Goal: Task Accomplishment & Management: Use online tool/utility

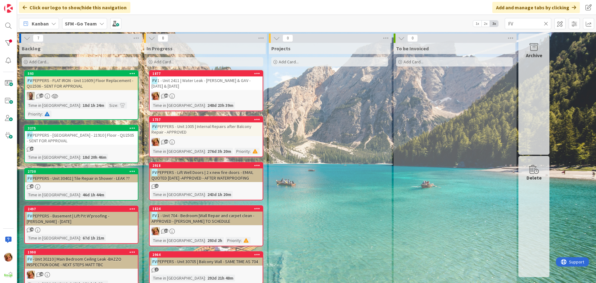
click at [547, 22] on icon at bounding box center [546, 24] width 4 height 6
click at [538, 23] on input "text" at bounding box center [528, 23] width 47 height 11
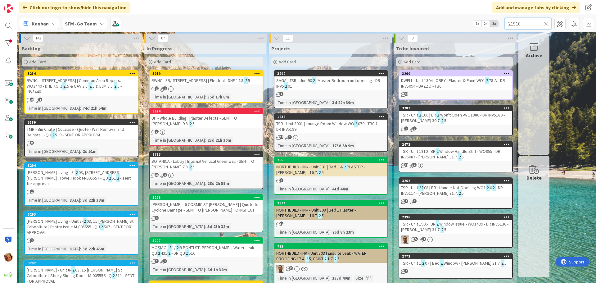
type input "21910"
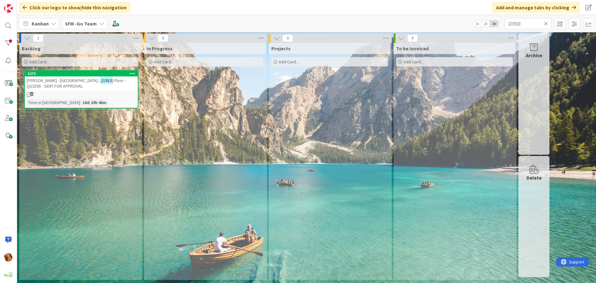
click at [63, 77] on div "[PERSON_NAME] - [GEOGRAPHIC_DATA] - 21910 | Floor - QU2505 - SENT FOR APPROVAL" at bounding box center [81, 83] width 113 height 14
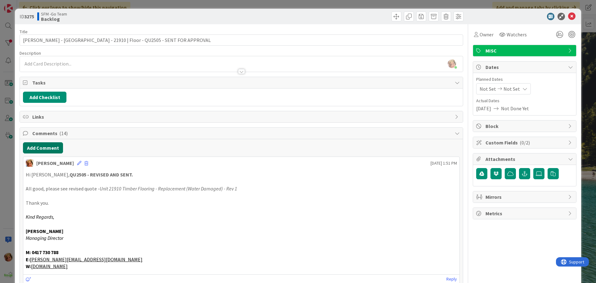
click at [48, 148] on button "Add Comment" at bounding box center [43, 147] width 40 height 11
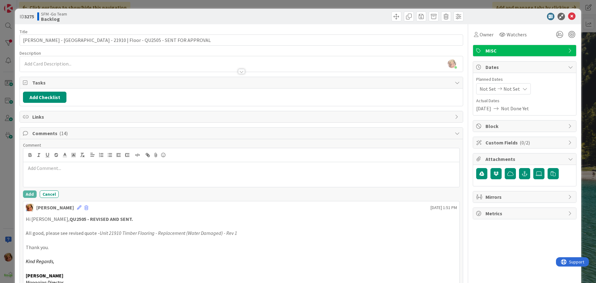
click at [77, 175] on div at bounding box center [241, 174] width 436 height 25
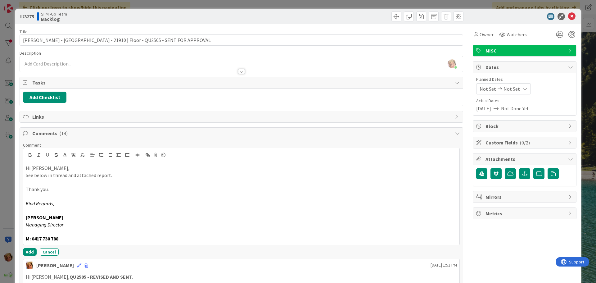
click at [56, 167] on p "Hi [PERSON_NAME]," at bounding box center [241, 168] width 431 height 7
click at [392, 16] on span at bounding box center [397, 16] width 10 height 10
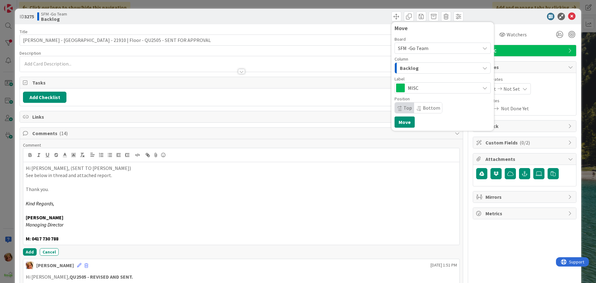
click at [426, 67] on div "Backlog" at bounding box center [440, 68] width 82 height 10
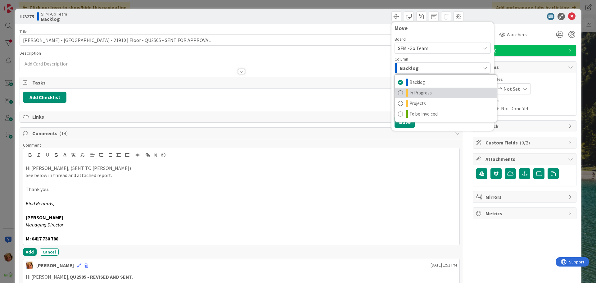
click at [422, 91] on span "In Progress" at bounding box center [421, 92] width 22 height 7
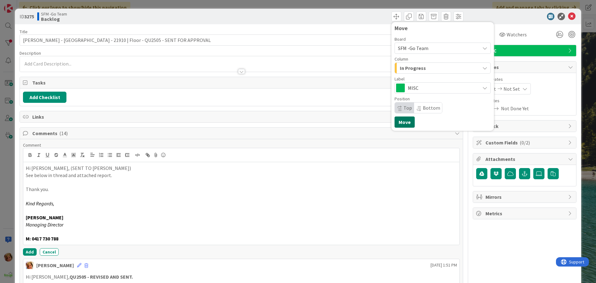
click at [400, 119] on button "Move" at bounding box center [405, 121] width 20 height 11
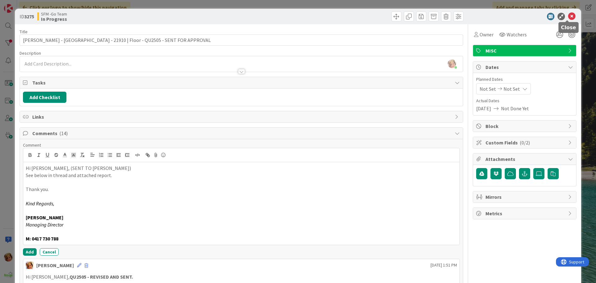
click at [568, 15] on icon at bounding box center [571, 16] width 7 height 7
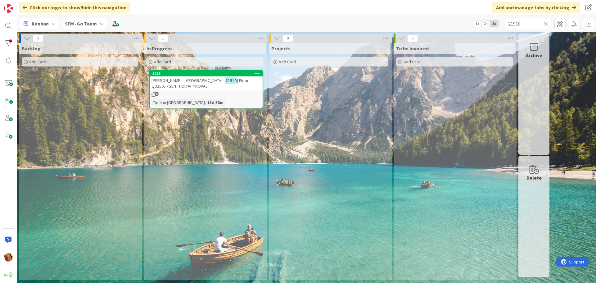
click at [546, 24] on icon at bounding box center [546, 24] width 4 height 6
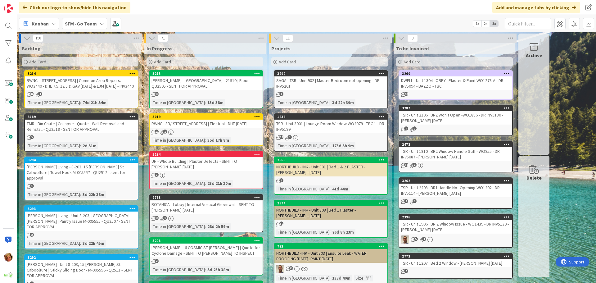
click at [199, 65] on div "Add Card..." at bounding box center [205, 61] width 117 height 9
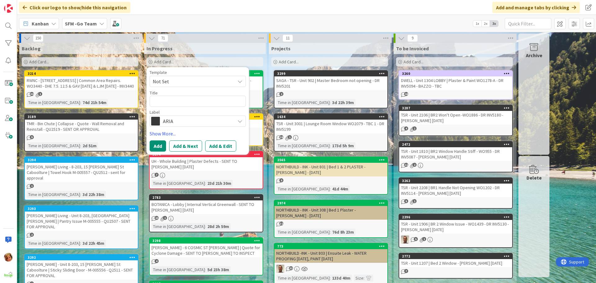
type textarea "x"
type textarea "A"
type textarea "x"
type textarea "AM"
type textarea "x"
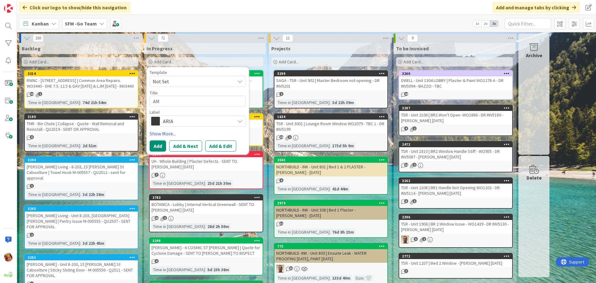
type textarea "AMI"
type textarea "x"
type textarea "AMIR"
type textarea "x"
type textarea "AMIRA"
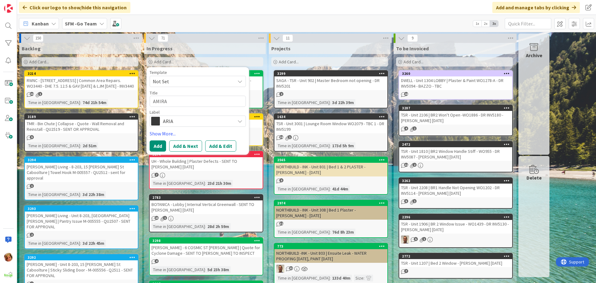
type textarea "x"
type textarea "AMIRA -"
type textarea "x"
type textarea "AMIRA -"
type textarea "x"
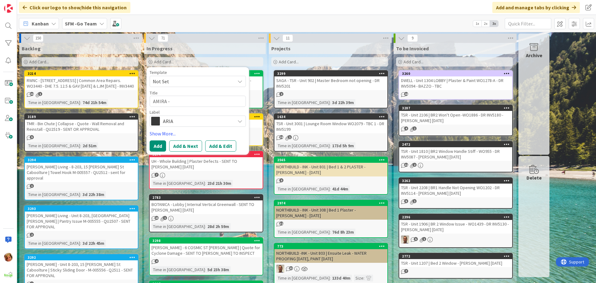
type textarea "AMIRA - V"
type textarea "x"
type textarea "AMIRA - Vi"
type textarea "x"
type textarea "AMIRA - Vis"
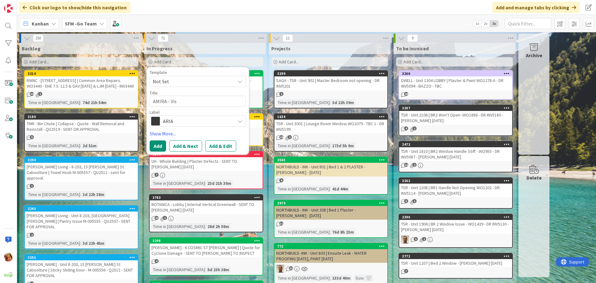
type textarea "x"
type textarea "AMIRA - Visi"
type textarea "x"
type textarea "AMIRA - Visit"
type textarea "x"
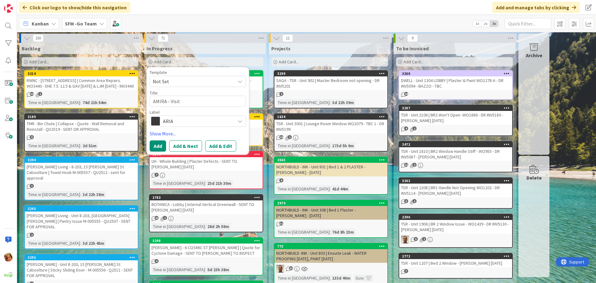
type textarea "AMIRA - Visito"
type textarea "x"
type textarea "AMIRA - Visitor"
type textarea "x"
type textarea "AMIRA - Visitor"
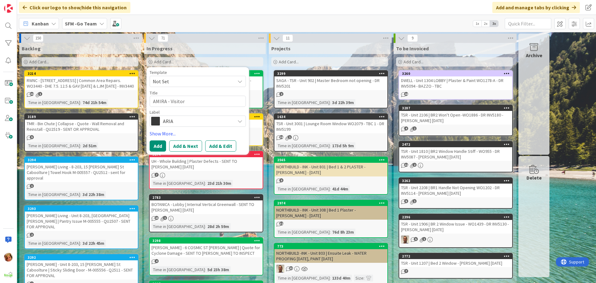
type textarea "x"
type textarea "AMIRA - Visitor"
type textarea "x"
type textarea "AMIRA - Visitors"
type textarea "x"
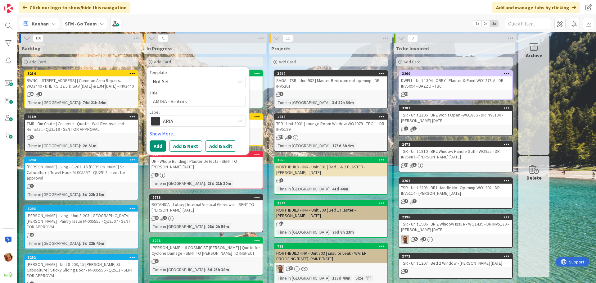
type textarea "AMIRA - Visitors"
type textarea "x"
type textarea "AMIRA - Visitors C"
type textarea "x"
type textarea "AMIRA - Visitors Ca"
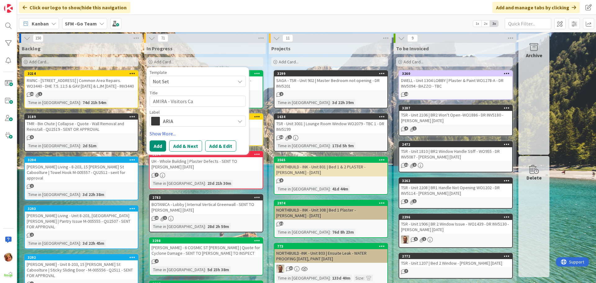
type textarea "x"
type textarea "AMIRA - Visitors Car"
type textarea "x"
type textarea "AMIRA - Visitors Carp"
type textarea "x"
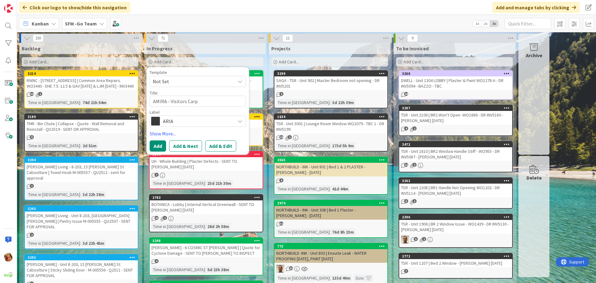
type textarea "AMIRA - Visitors Carpa"
type textarea "x"
type textarea "AMIRA - Visitors Carpar"
type textarea "x"
type textarea "AMIRA - Visitors Carpark"
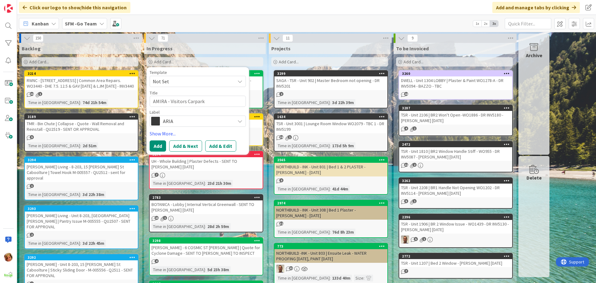
type textarea "x"
type textarea "AMIRA - Visitors Carpark"
type textarea "x"
type textarea "AMIRA - Visitors Carpark |"
type textarea "x"
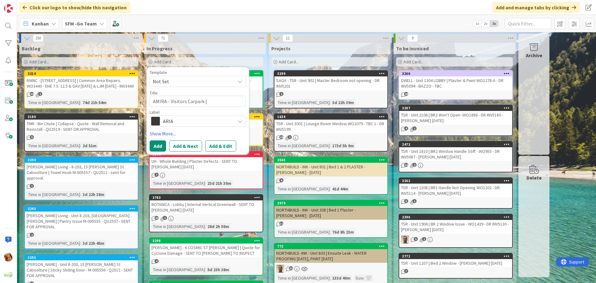
type textarea "AMIRA - Visitors Carpark | f"
type textarea "x"
type textarea "AMIRA - Visitors Carpark | fE"
type textarea "x"
type textarea "AMIRA - Visitors Carpark | fEN"
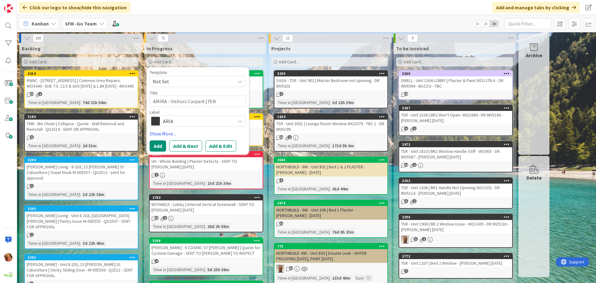
type textarea "x"
type textarea "AMIRA - Visitors Carpark | fENC"
type textarea "x"
type textarea "AMIRA - Visitors Carpark | fENCI"
type textarea "x"
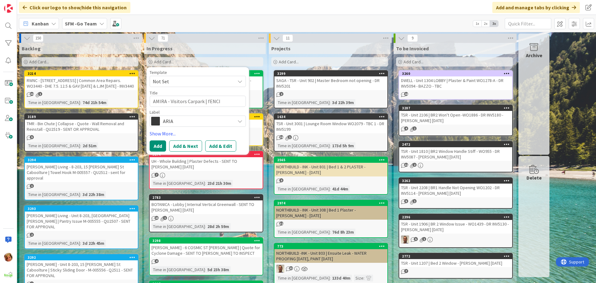
type textarea "AMIRA - Visitors Carpark | fENC"
type textarea "x"
type textarea "AMIRA - Visitors Carpark | fEN"
type textarea "x"
type textarea "AMIRA - Visitors Carpark | fE"
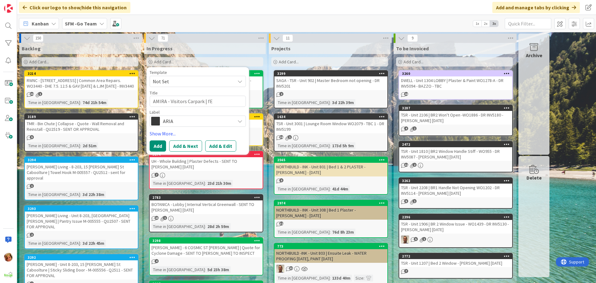
type textarea "x"
type textarea "AMIRA - Visitors Carpark | f"
type textarea "x"
type textarea "AMIRA - Visitors Carpark |"
type textarea "x"
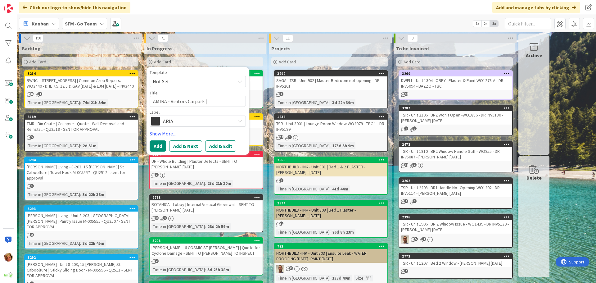
type textarea "AMIRA - Visitors Carpark | f"
type textarea "x"
type textarea "AMIRA - Visitors Carpark | fE"
type textarea "x"
type textarea "AMIRA - Visitors Carpark | fEN"
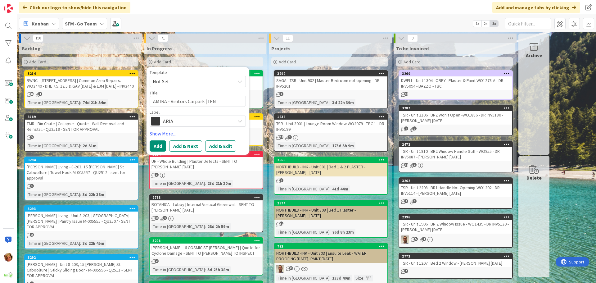
type textarea "x"
type textarea "AMIRA - Visitors Carpark | fE"
type textarea "x"
type textarea "AMIRA - Visitors Carpark | f"
type textarea "x"
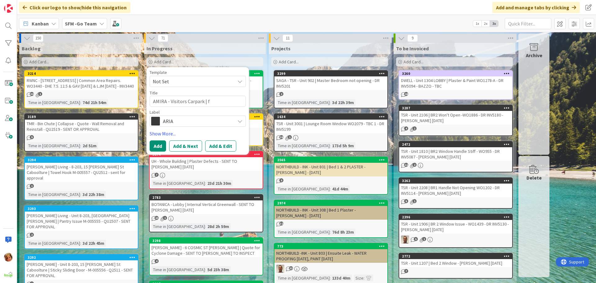
type textarea "AMIRA - Visitors Carpark |"
type textarea "x"
type textarea "AMIRA - Visitors Carpark | f"
type textarea "x"
type textarea "AMIRA - Visitors Carpark |"
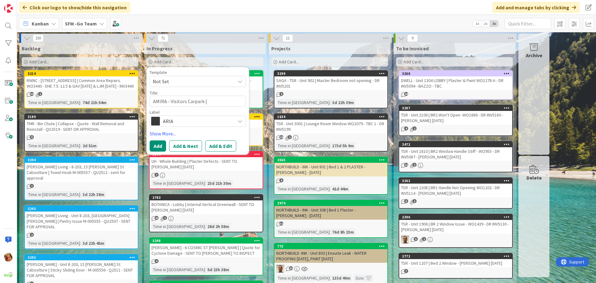
type textarea "x"
type textarea "AMIRA - Visitors Carpark | F"
type textarea "x"
type textarea "AMIRA - Visitors Carpark | Fe"
type textarea "x"
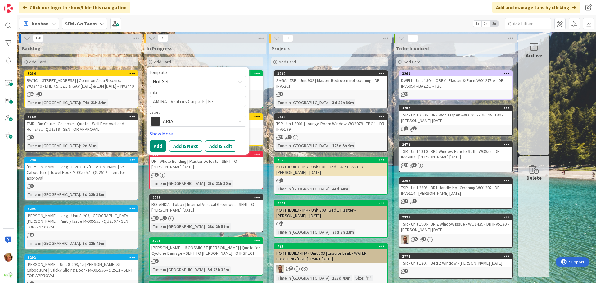
type textarea "AMIRA - Visitors Carpark | Fen"
type textarea "x"
type textarea "AMIRA - Visitors Carpark | Fenc"
type textarea "x"
type textarea "AMIRA - Visitors Carpark | [GEOGRAPHIC_DATA]"
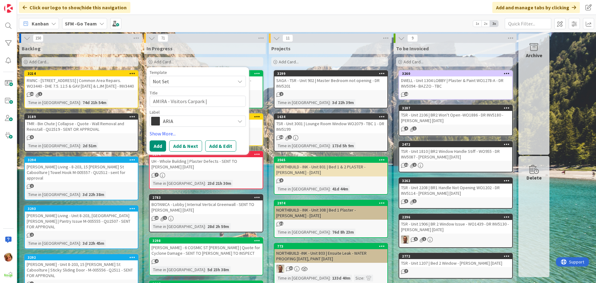
type textarea "x"
type textarea "AMIRA - Visitors Carpark | [GEOGRAPHIC_DATA]"
type textarea "x"
type textarea "AMIRA - Visitors Carpark | Fencing"
type textarea "x"
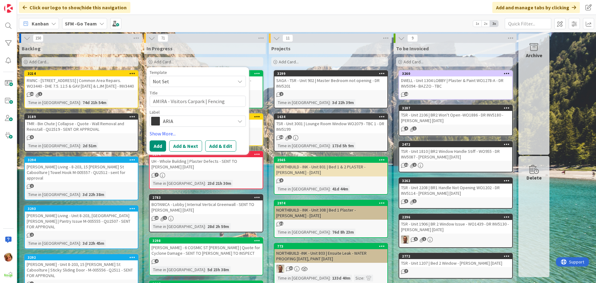
type textarea "AMIRA - Visitors Carpark | Fencing"
type textarea "x"
type textarea "AMIRA - Visitors Carpark | Fencing W"
type textarea "x"
type textarea "AMIRA - Visitors Carpark | Fencing WO"
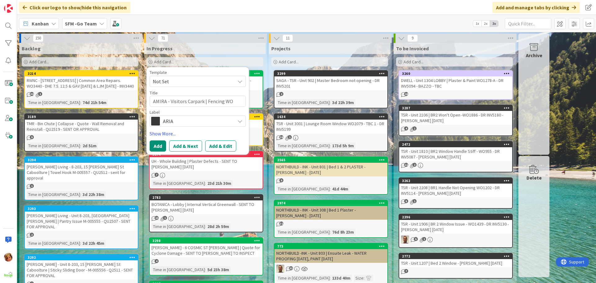
type textarea "x"
type textarea "AMIRA - Visitors Carpark | Fencing WO2"
type textarea "x"
type textarea "AMIRA - Visitors Carpark | Fencing WO21"
type textarea "x"
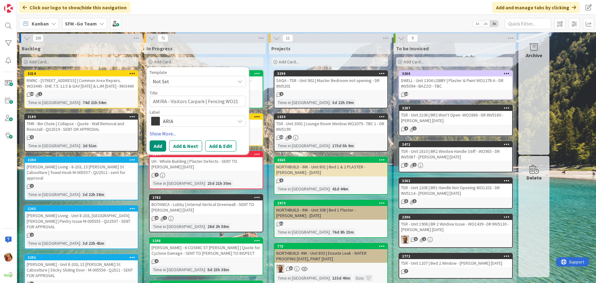
type textarea "AMIRA - Visitors Carpark | Fencing WO215"
type textarea "x"
type textarea "AMIRA - Visitors Carpark | Fencing WO2151"
click at [157, 147] on button "Add" at bounding box center [158, 145] width 16 height 11
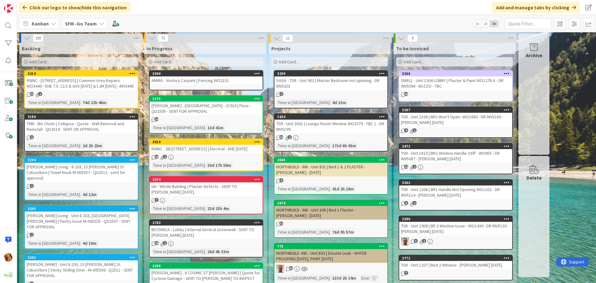
click at [203, 79] on div "AMIRA - Visitors Carpark | Fencing WO2151" at bounding box center [206, 80] width 113 height 8
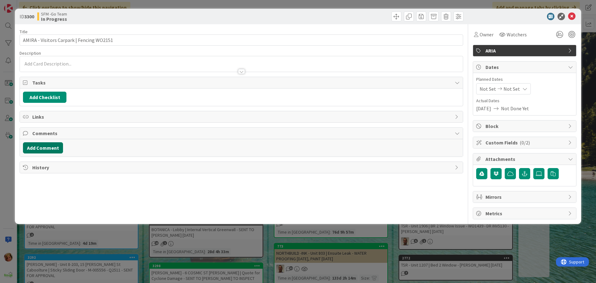
click at [47, 149] on button "Add Comment" at bounding box center [43, 147] width 40 height 11
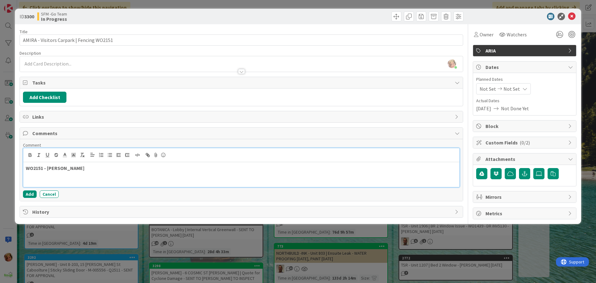
click at [93, 165] on p "WO2151 - [PERSON_NAME]" at bounding box center [241, 168] width 431 height 7
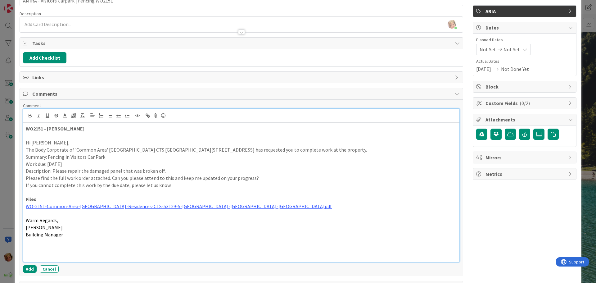
scroll to position [62, 0]
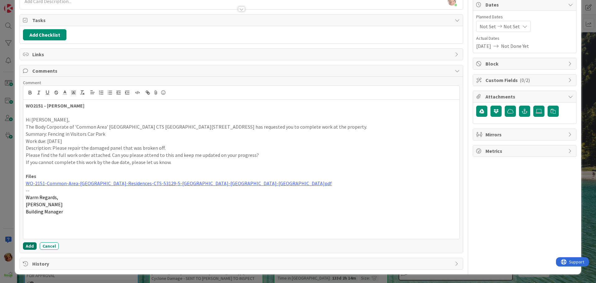
click at [29, 246] on button "Add" at bounding box center [30, 245] width 14 height 7
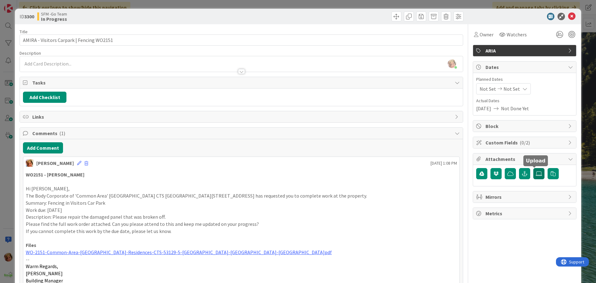
click at [536, 173] on icon at bounding box center [539, 173] width 6 height 5
click at [534, 168] on input "file" at bounding box center [534, 168] width 0 height 0
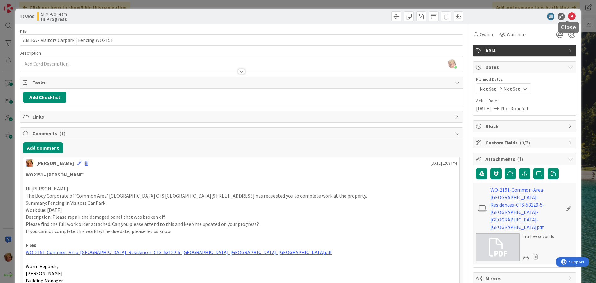
click at [568, 16] on icon at bounding box center [571, 16] width 7 height 7
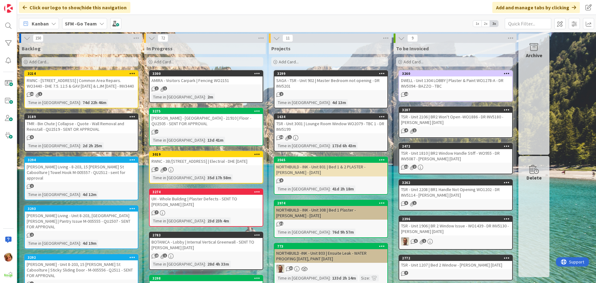
click at [197, 82] on div "AMIRA - Visitors Carpark | Fencing WO2151" at bounding box center [206, 80] width 113 height 8
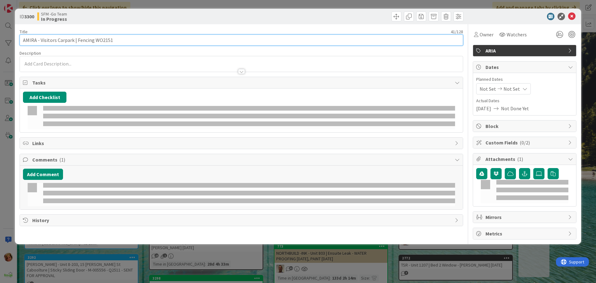
click at [150, 40] on input "AMIRA - Visitors Carpark | Fencing WO2151" at bounding box center [242, 39] width 444 height 11
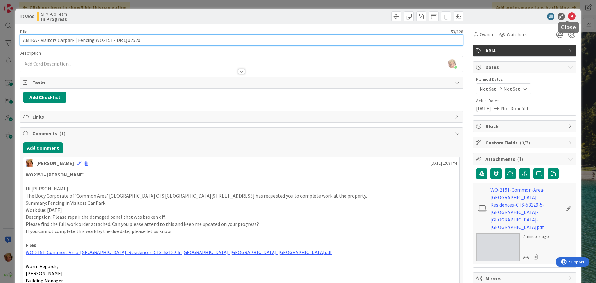
type input "AMIRA - Visitors Carpark | Fencing WO2151 - DR QU2520"
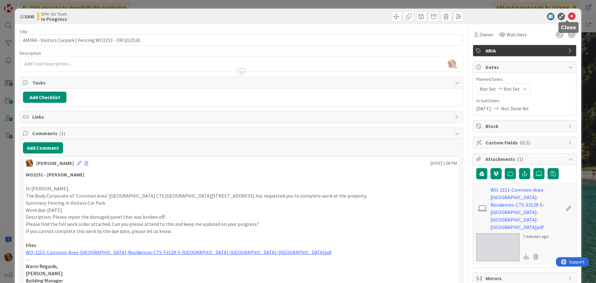
click at [568, 16] on icon at bounding box center [571, 16] width 7 height 7
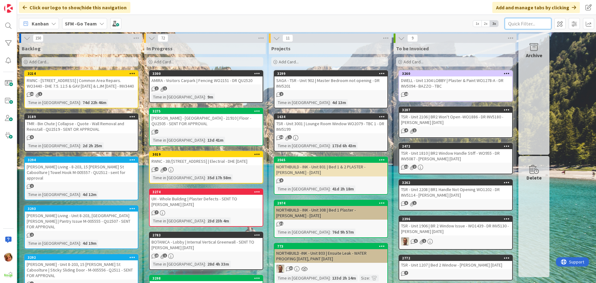
click at [518, 23] on input "text" at bounding box center [528, 23] width 47 height 11
type input "102"
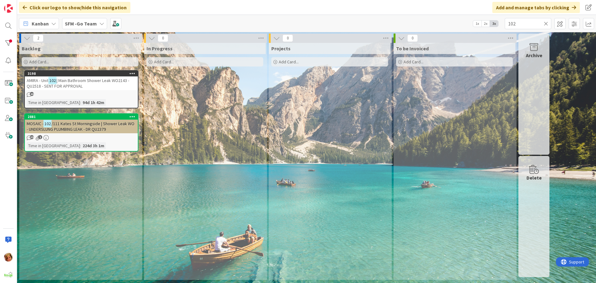
click at [92, 82] on span "| Main Bathroom Shower Leak WO2143 - QU2518 - SENT FOR APPROVAL" at bounding box center [78, 83] width 103 height 11
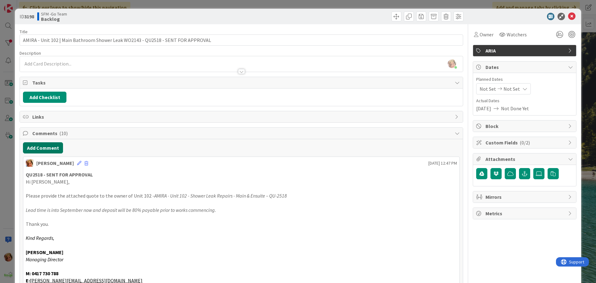
click at [48, 146] on button "Add Comment" at bounding box center [43, 147] width 40 height 11
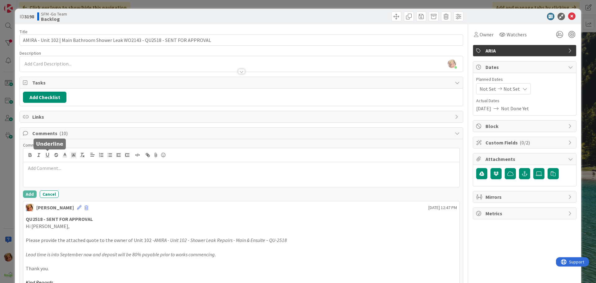
click at [76, 173] on div at bounding box center [241, 174] width 436 height 25
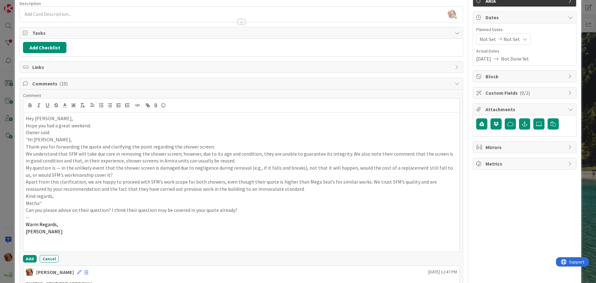
scroll to position [139, 0]
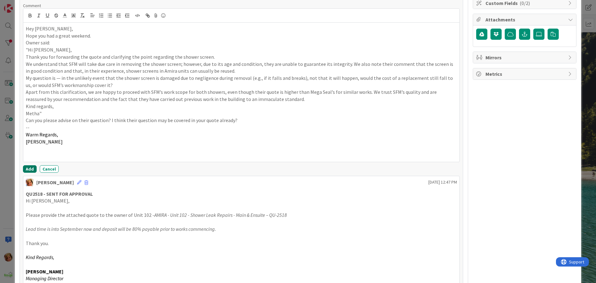
click at [27, 167] on button "Add" at bounding box center [30, 168] width 14 height 7
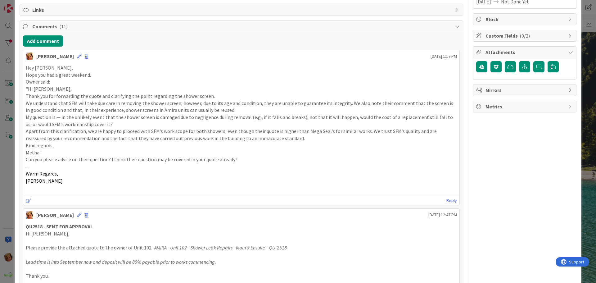
scroll to position [0, 0]
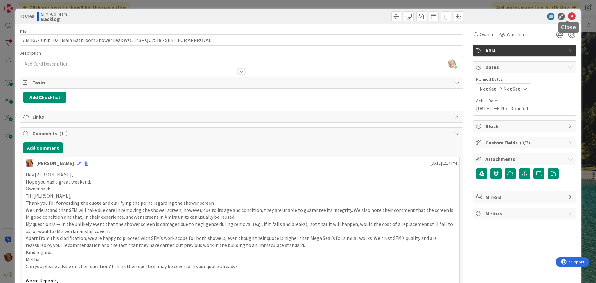
click at [568, 16] on icon at bounding box center [571, 16] width 7 height 7
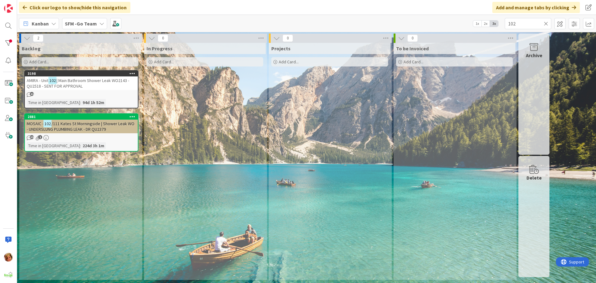
click at [545, 23] on icon at bounding box center [546, 24] width 4 height 6
click at [545, 23] on input "text" at bounding box center [528, 23] width 47 height 11
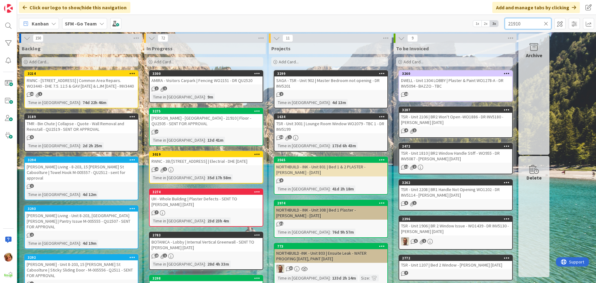
type input "21910"
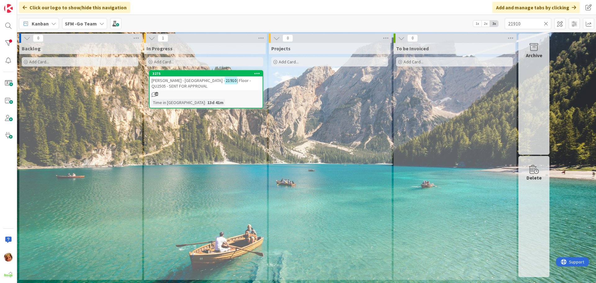
click at [194, 82] on span "[PERSON_NAME] - [GEOGRAPHIC_DATA] -" at bounding box center [188, 81] width 73 height 6
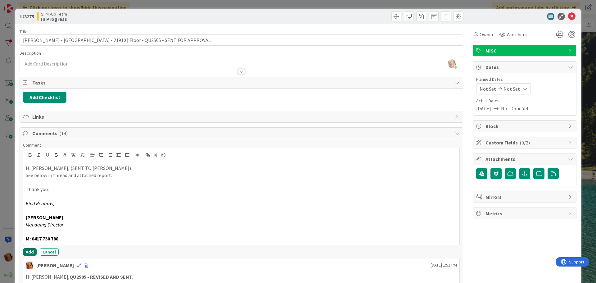
drag, startPoint x: 28, startPoint y: 253, endPoint x: 3, endPoint y: 249, distance: 25.5
click at [28, 253] on button "Add" at bounding box center [30, 251] width 14 height 7
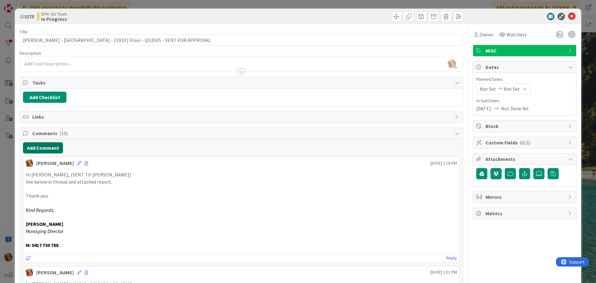
click at [53, 144] on button "Add Comment" at bounding box center [43, 147] width 40 height 11
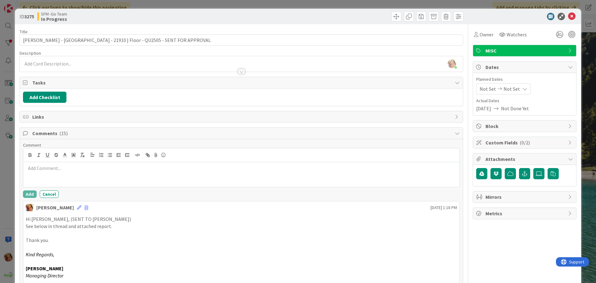
click at [57, 170] on p at bounding box center [241, 168] width 431 height 7
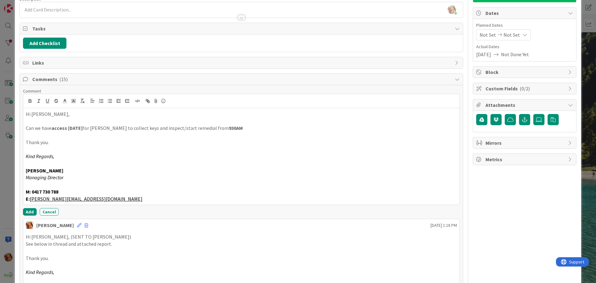
scroll to position [62, 0]
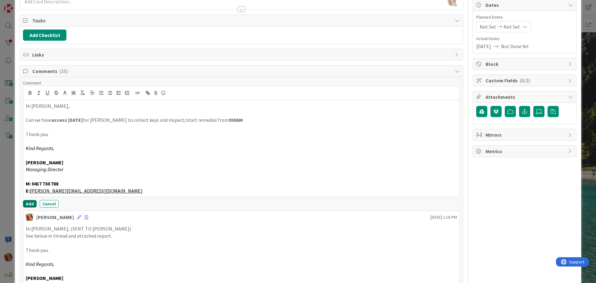
click at [28, 204] on button "Add" at bounding box center [30, 203] width 14 height 7
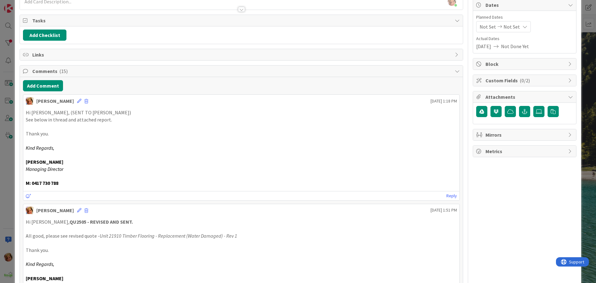
scroll to position [0, 0]
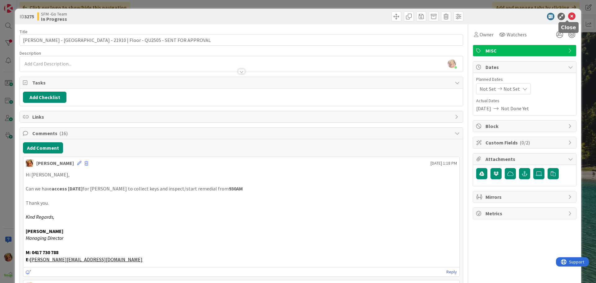
click at [568, 16] on icon at bounding box center [571, 16] width 7 height 7
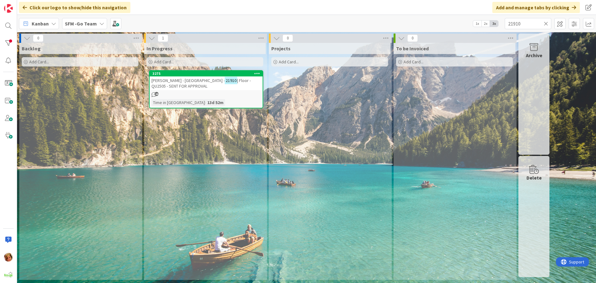
click at [547, 22] on icon at bounding box center [546, 24] width 4 height 6
click at [545, 22] on input "text" at bounding box center [528, 23] width 47 height 11
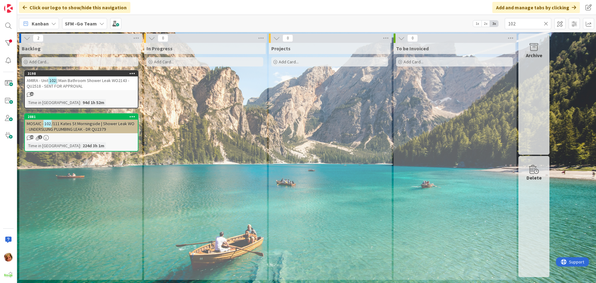
click at [75, 83] on span "| Main Bathroom Shower Leak WO2143 - QU2518 - SENT FOR APPROVAL" at bounding box center [78, 83] width 103 height 11
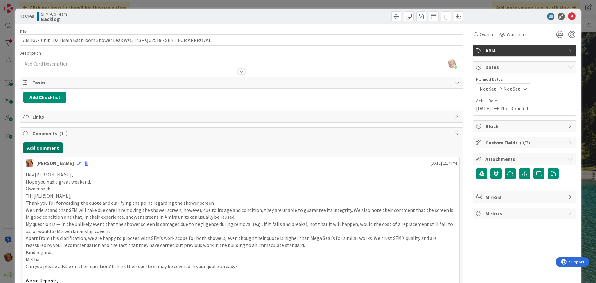
click at [58, 147] on button "Add Comment" at bounding box center [43, 147] width 40 height 11
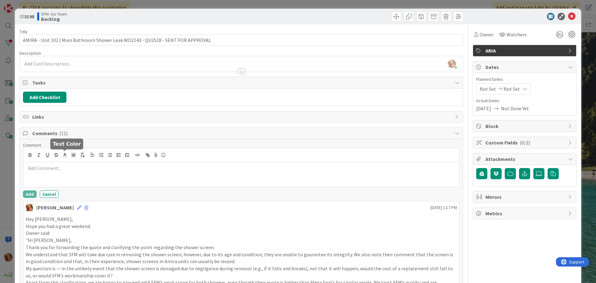
click at [79, 169] on p at bounding box center [241, 168] width 431 height 7
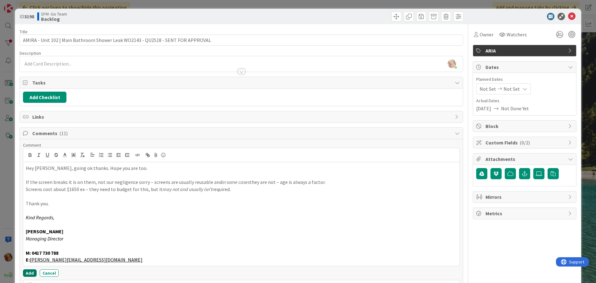
click at [27, 273] on button "Add" at bounding box center [30, 272] width 14 height 7
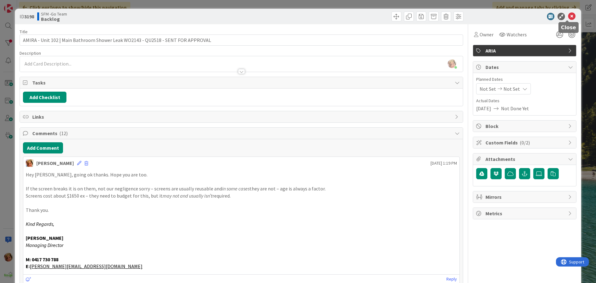
drag, startPoint x: 569, startPoint y: 15, endPoint x: 565, endPoint y: 17, distance: 4.9
click at [569, 15] on icon at bounding box center [571, 16] width 7 height 7
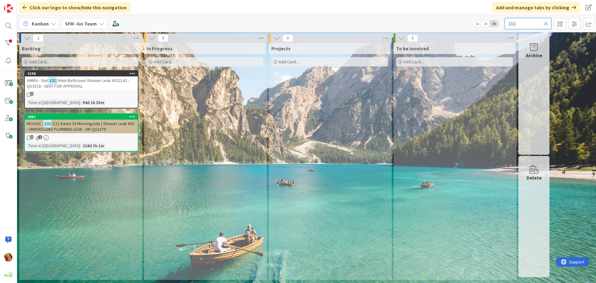
click at [531, 22] on input "102" at bounding box center [528, 23] width 47 height 11
type input "1"
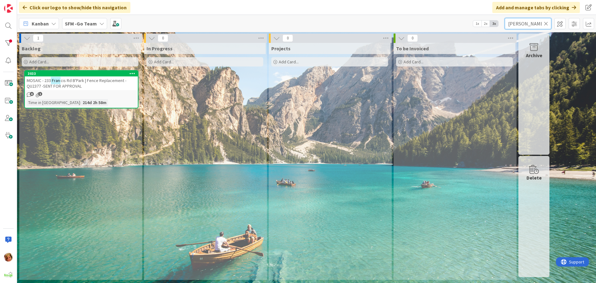
type input "[PERSON_NAME]"
drag, startPoint x: 482, startPoint y: 17, endPoint x: 454, endPoint y: 9, distance: 28.5
drag, startPoint x: 454, startPoint y: 9, endPoint x: 98, endPoint y: 83, distance: 363.7
click at [98, 83] on span "Rd B'Park | Fence Replacement - QU2377 -SENT FOR APPROVAL" at bounding box center [71, 83] width 88 height 11
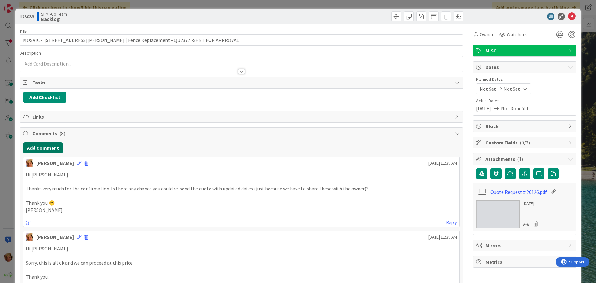
click at [41, 145] on button "Add Comment" at bounding box center [43, 147] width 40 height 11
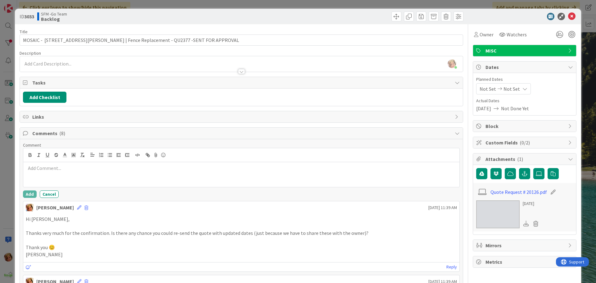
click at [44, 163] on div at bounding box center [241, 174] width 436 height 25
click at [29, 194] on button "Add" at bounding box center [30, 193] width 14 height 7
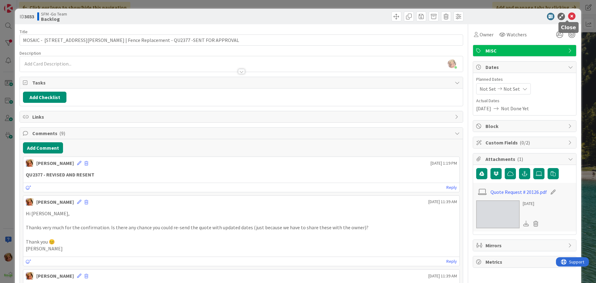
click at [568, 14] on icon at bounding box center [571, 16] width 7 height 7
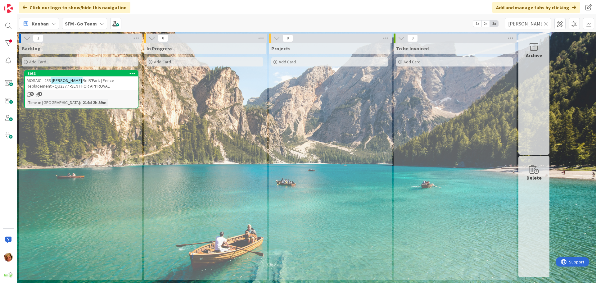
click at [545, 24] on icon at bounding box center [546, 24] width 4 height 6
click at [545, 24] on input "text" at bounding box center [528, 23] width 47 height 11
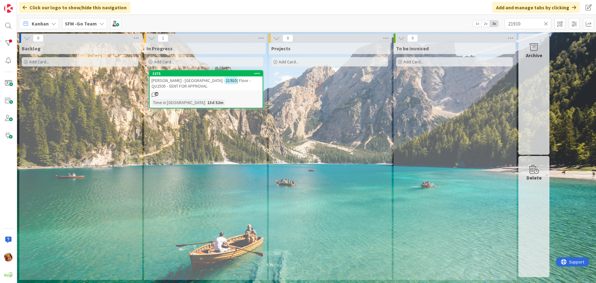
click at [187, 81] on span "[PERSON_NAME] - [GEOGRAPHIC_DATA] -" at bounding box center [188, 81] width 73 height 6
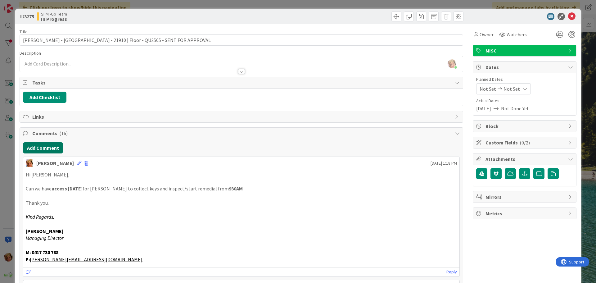
click at [50, 146] on button "Add Comment" at bounding box center [43, 147] width 40 height 11
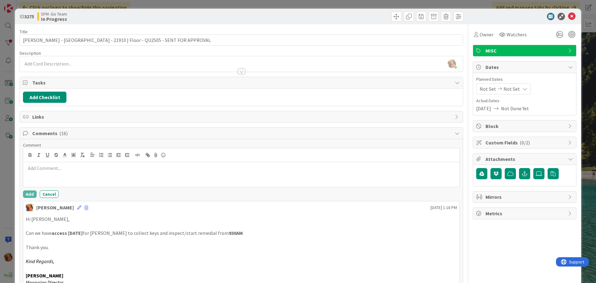
click at [60, 169] on p at bounding box center [241, 168] width 431 height 7
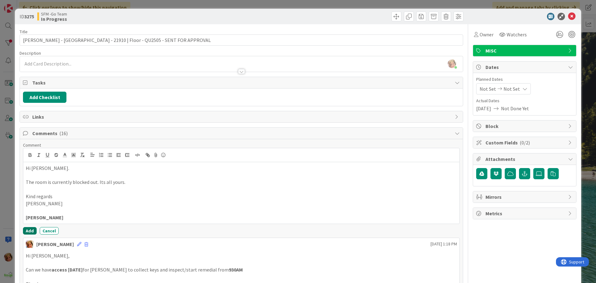
click at [30, 228] on button "Add" at bounding box center [30, 230] width 14 height 7
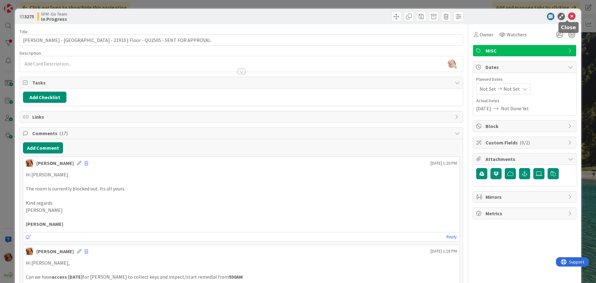
click at [568, 16] on icon at bounding box center [571, 16] width 7 height 7
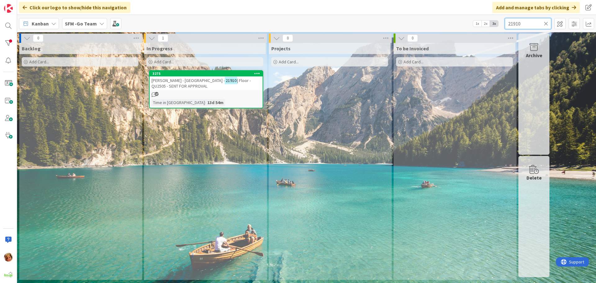
click at [527, 21] on input "21910" at bounding box center [528, 23] width 47 height 11
type input "2"
type input "[PERSON_NAME]"
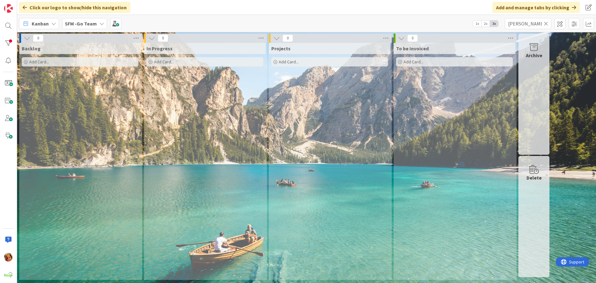
click at [548, 22] on icon at bounding box center [546, 24] width 4 height 6
click at [539, 22] on input "text" at bounding box center [528, 23] width 47 height 11
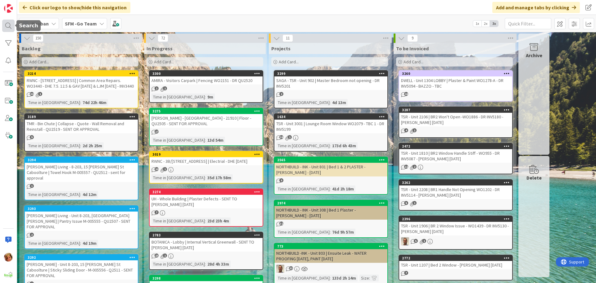
click at [8, 24] on div at bounding box center [8, 26] width 12 height 12
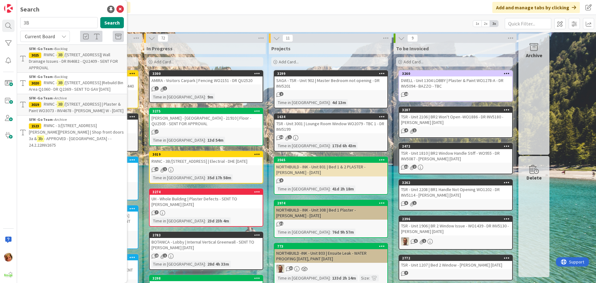
type input "3"
type input "FORTITUDE"
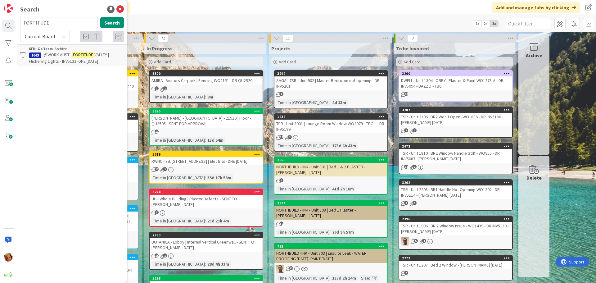
click at [56, 53] on span "@WORK AUST -" at bounding box center [58, 55] width 28 height 6
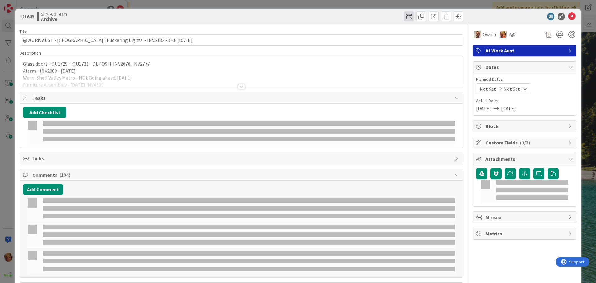
click at [408, 16] on span at bounding box center [409, 16] width 10 height 10
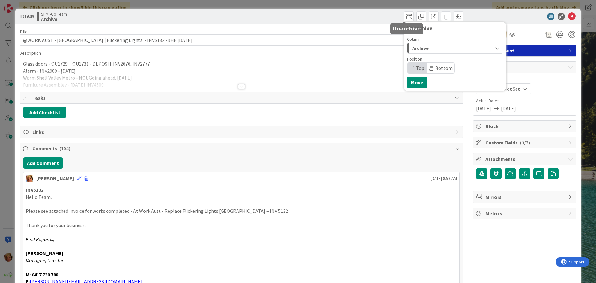
click at [419, 44] on button "Archive" at bounding box center [455, 48] width 96 height 11
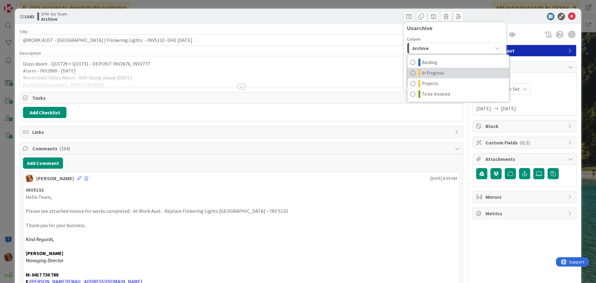
click at [426, 74] on span "In Progress" at bounding box center [433, 72] width 22 height 7
drag, startPoint x: 408, startPoint y: 84, endPoint x: 351, endPoint y: 74, distance: 58.3
click at [408, 84] on button "Move" at bounding box center [417, 82] width 20 height 11
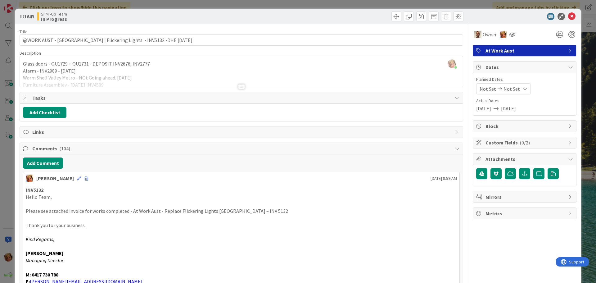
click at [133, 81] on div at bounding box center [241, 79] width 443 height 16
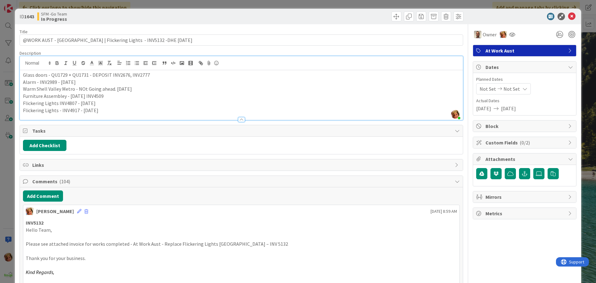
click at [112, 113] on p "Flickering Lights - INV4917 - [DATE]" at bounding box center [241, 110] width 437 height 7
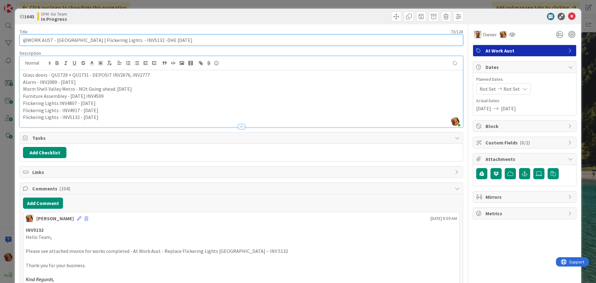
drag, startPoint x: 111, startPoint y: 113, endPoint x: 202, endPoint y: 39, distance: 116.6
click at [202, 39] on input "@WORK AUST - [GEOGRAPHIC_DATA] | Flickering Lights - INV5132 -DHE [DATE]" at bounding box center [242, 39] width 444 height 11
drag, startPoint x: 202, startPoint y: 39, endPoint x: 104, endPoint y: 37, distance: 97.9
click at [104, 37] on input "@WORK AUST - [GEOGRAPHIC_DATA] | Flickering Lights - INV5132 -DHE [DATE]" at bounding box center [242, 39] width 444 height 11
type input "@WORK AUST - [GEOGRAPHIC_DATA] | 14B Vacate - Refit 14C"
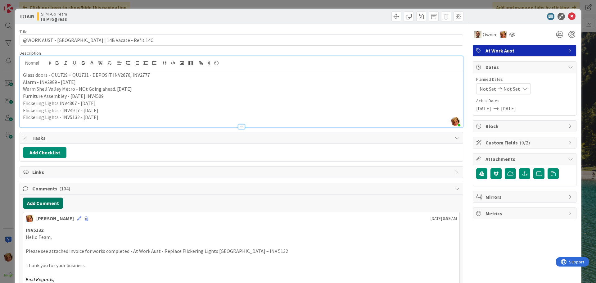
drag, startPoint x: 47, startPoint y: 200, endPoint x: 7, endPoint y: 197, distance: 40.5
click at [47, 200] on button "Add Comment" at bounding box center [43, 203] width 40 height 11
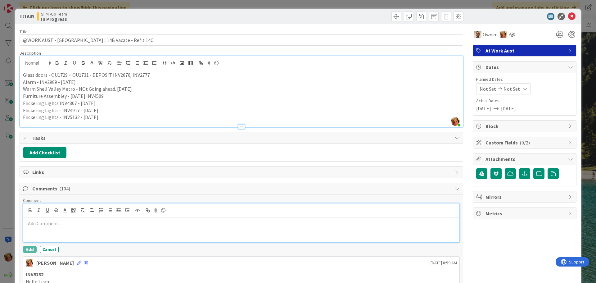
click at [40, 230] on div at bounding box center [241, 229] width 436 height 25
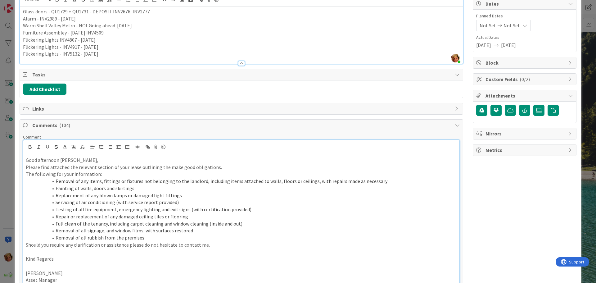
scroll to position [157, 0]
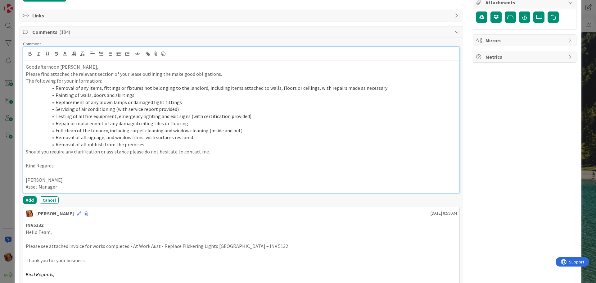
click at [24, 66] on div "Good afternoon [PERSON_NAME], Please find attached the relevant section of your…" at bounding box center [241, 127] width 436 height 132
